Goal: Task Accomplishment & Management: Manage account settings

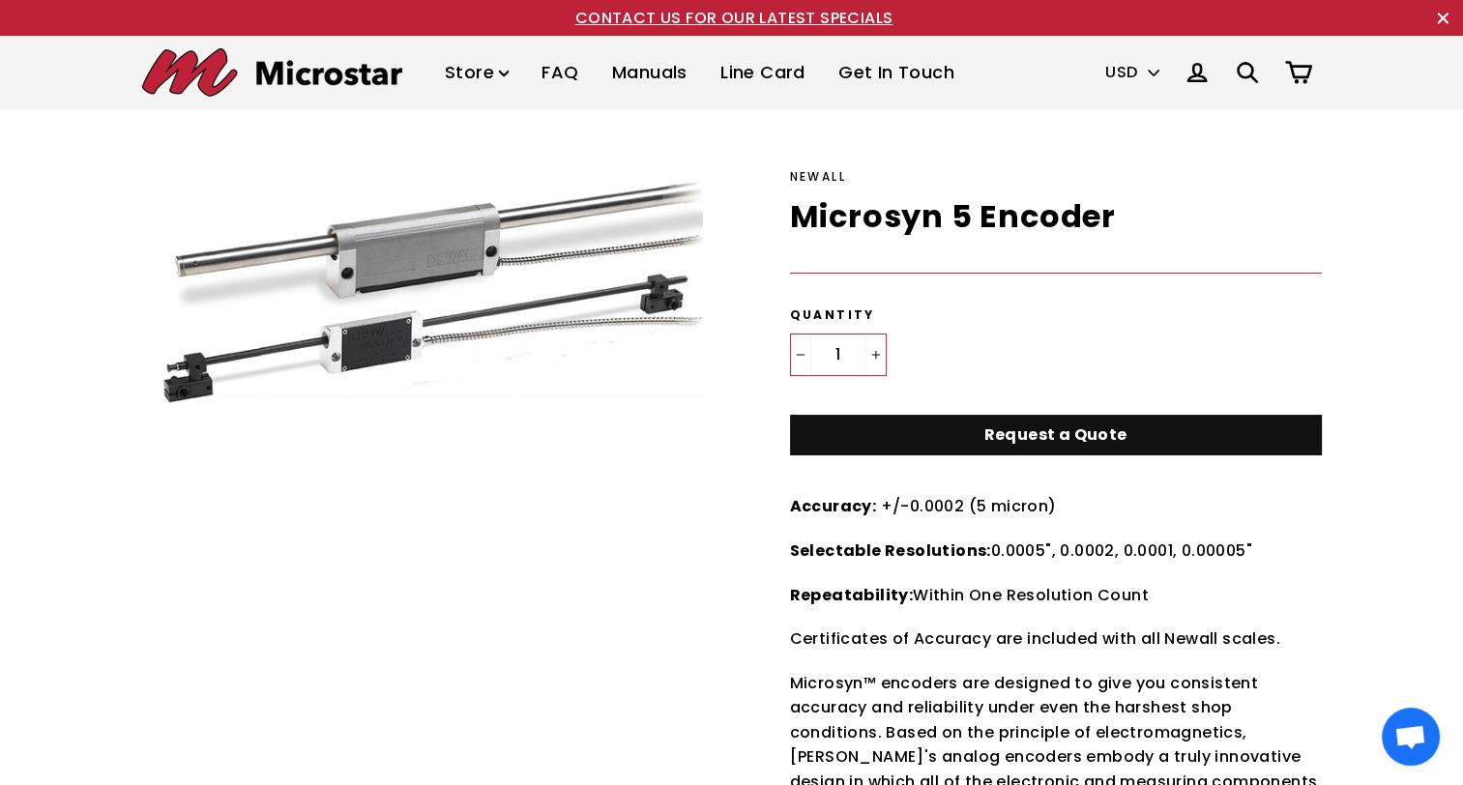
click at [1204, 63] on icon ".cls-1{fill:none;stroke:#000;stroke-miterlimit:10;stroke-width:2px}" at bounding box center [1196, 72] width 27 height 27
click at [1197, 65] on icon at bounding box center [1196, 73] width 17 height 16
